Goal: Transaction & Acquisition: Register for event/course

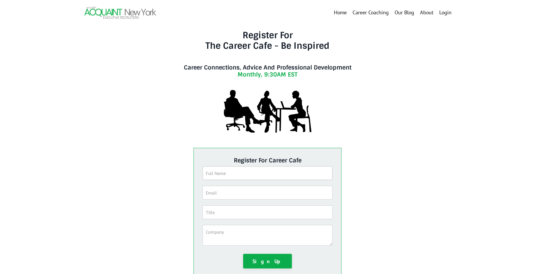
click at [229, 175] on input "text" at bounding box center [267, 173] width 130 height 14
type input "[PERSON_NAME]"
drag, startPoint x: 239, startPoint y: 192, endPoint x: 197, endPoint y: 189, distance: 42.9
click at [195, 189] on div "Register For Career Cafe [PERSON_NAME] [EMAIL_ADDRESS][DOMAIN_NAME] Sign Up" at bounding box center [267, 212] width 148 height 129
type input "[EMAIL_ADDRESS][DOMAIN_NAME]"
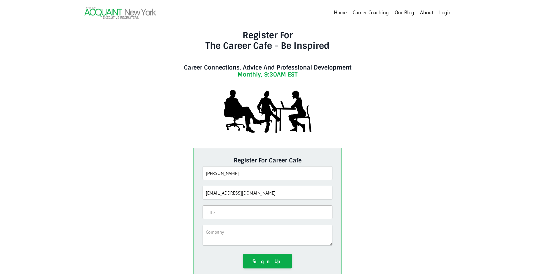
click at [212, 213] on input "text" at bounding box center [267, 212] width 130 height 14
type input "HR"
click at [216, 231] on textarea at bounding box center [267, 235] width 130 height 21
type textarea "NJRC"
click at [269, 258] on button "Sign Up" at bounding box center [267, 260] width 49 height 15
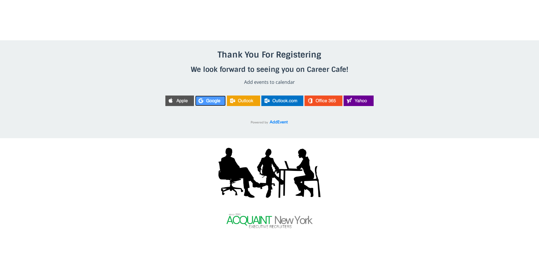
click at [207, 101] on img at bounding box center [210, 100] width 31 height 10
click at [366, 101] on img at bounding box center [359, 100] width 30 height 10
